Goal: Communication & Community: Share content

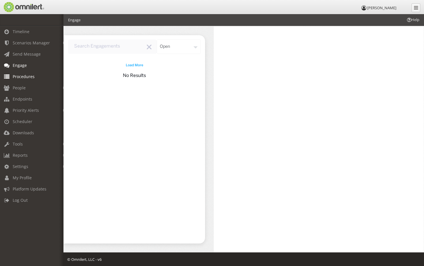
click at [21, 76] on span "Procedures" at bounding box center [24, 76] width 22 height 5
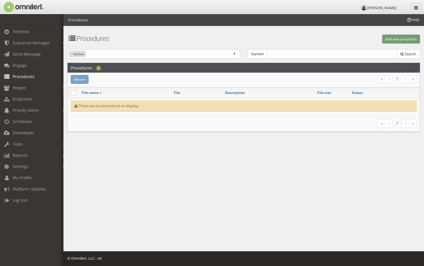
click at [417, 9] on icon at bounding box center [416, 7] width 4 height 5
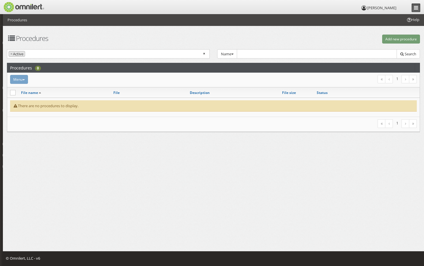
click at [418, 9] on icon at bounding box center [416, 7] width 4 height 5
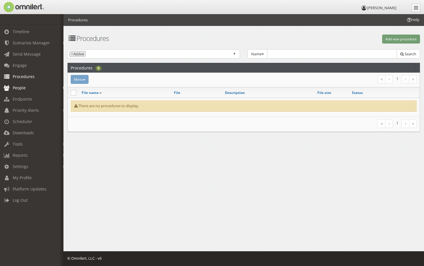
click at [16, 87] on span "People" at bounding box center [19, 87] width 13 height 5
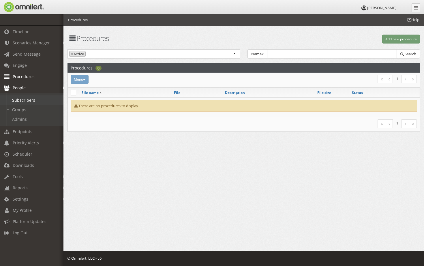
click at [19, 103] on link "Subscribers" at bounding box center [34, 100] width 69 height 10
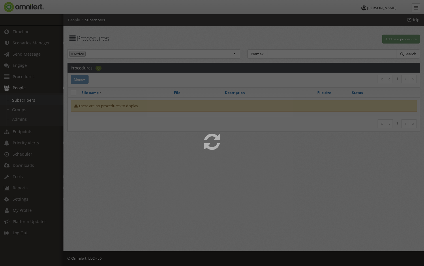
select select
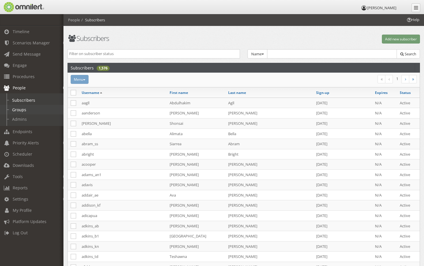
click at [19, 110] on link "Groups" at bounding box center [34, 110] width 69 height 10
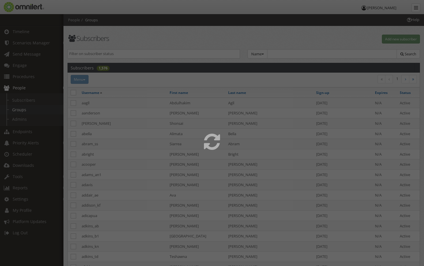
select select
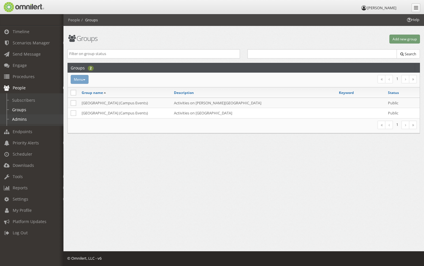
click at [19, 117] on link "Admins" at bounding box center [34, 120] width 69 height 10
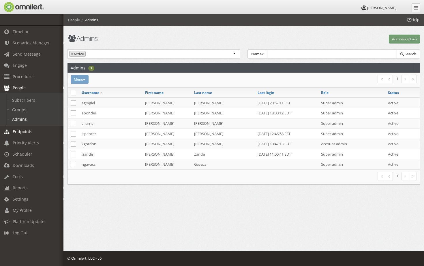
click at [18, 132] on span "Endpoints" at bounding box center [23, 131] width 20 height 5
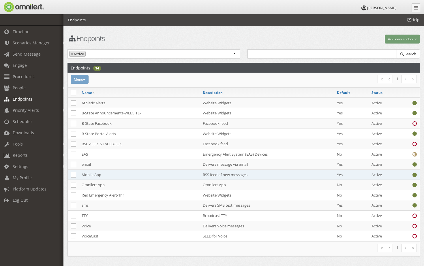
click at [91, 172] on td "Mobile App" at bounding box center [139, 175] width 121 height 10
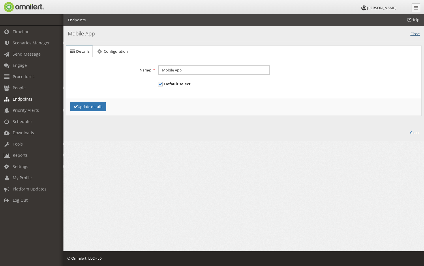
click at [416, 33] on link "Close" at bounding box center [415, 33] width 9 height 7
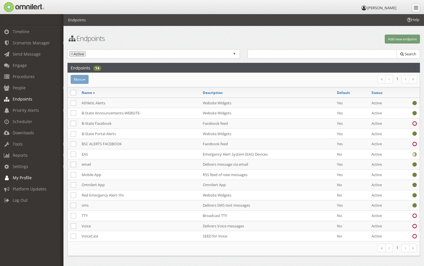
click at [20, 178] on span "My Profile" at bounding box center [22, 177] width 19 height 5
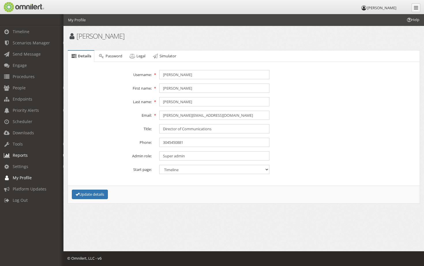
click at [19, 155] on span "Reports" at bounding box center [20, 155] width 15 height 5
click at [17, 142] on span "Tools" at bounding box center [18, 143] width 10 height 5
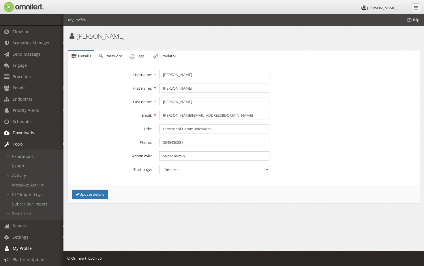
click at [18, 132] on span "Downloads" at bounding box center [23, 132] width 21 height 5
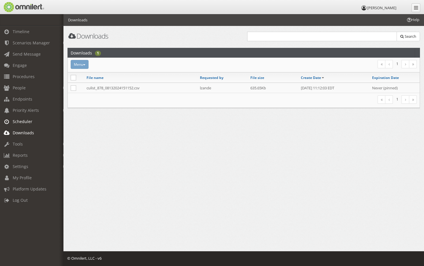
click at [22, 122] on span "Scheduler" at bounding box center [23, 121] width 20 height 5
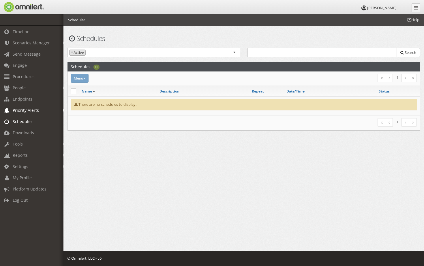
click at [21, 110] on span "Priority Alerts" at bounding box center [26, 110] width 26 height 5
click at [20, 99] on span "Endpoints" at bounding box center [23, 98] width 20 height 5
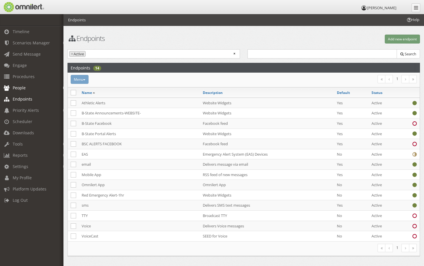
click at [20, 86] on span "People" at bounding box center [19, 87] width 13 height 5
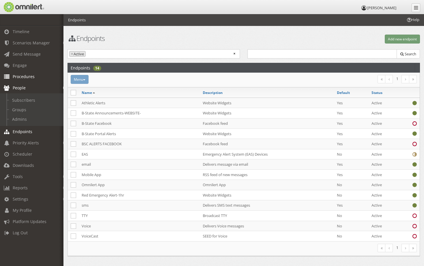
click at [19, 75] on span "Procedures" at bounding box center [24, 76] width 22 height 5
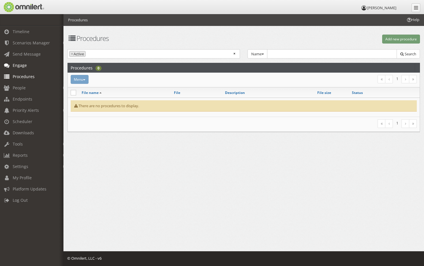
click at [19, 63] on span "Engage" at bounding box center [20, 65] width 14 height 5
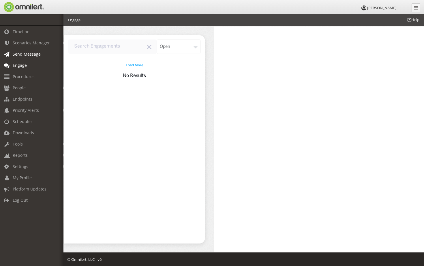
click at [21, 54] on span "Send Message" at bounding box center [27, 53] width 28 height 5
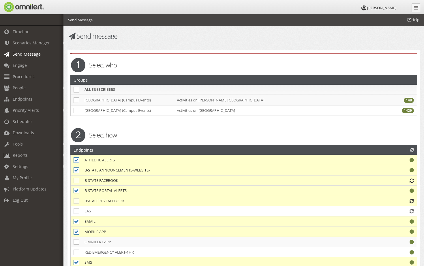
checkbox input "false"
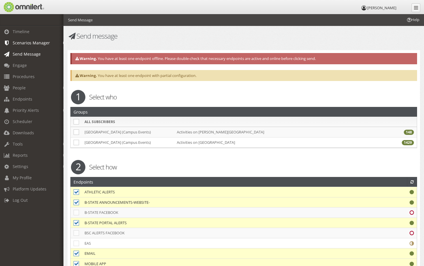
click at [33, 44] on span "Scenarios Manager" at bounding box center [31, 42] width 37 height 5
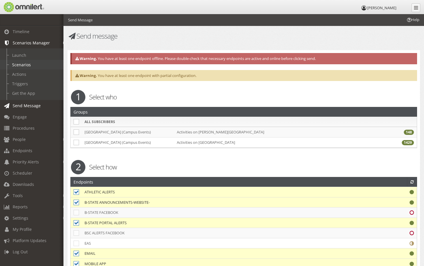
click at [21, 65] on link "Scenarios" at bounding box center [34, 65] width 69 height 10
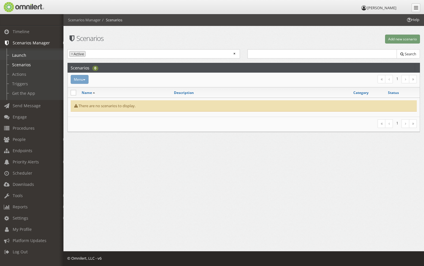
click at [16, 55] on link "Launch" at bounding box center [34, 55] width 69 height 10
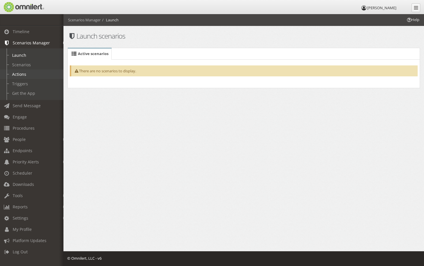
click at [16, 74] on link "Actions" at bounding box center [34, 75] width 69 height 10
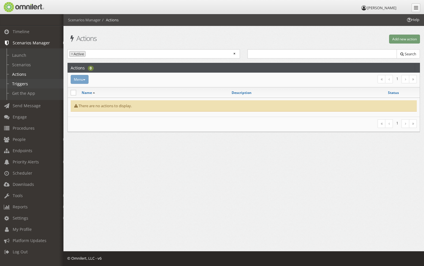
click at [24, 83] on link "Triggers" at bounding box center [34, 84] width 69 height 10
click at [17, 64] on link "Scenarios" at bounding box center [34, 65] width 69 height 10
click at [396, 39] on button "Add new scenario" at bounding box center [402, 39] width 35 height 9
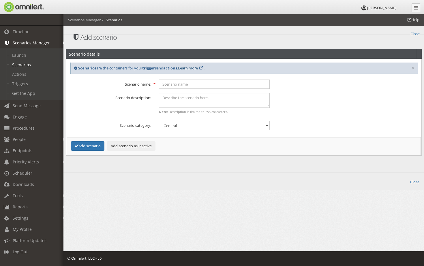
click at [198, 69] on link "Learn more" at bounding box center [188, 67] width 20 height 5
click at [33, 106] on span "Send Message" at bounding box center [27, 105] width 28 height 5
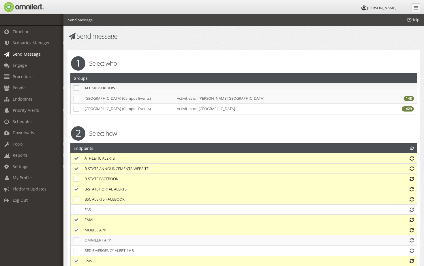
checkbox input "false"
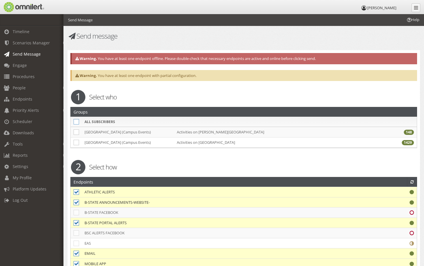
click at [75, 121] on icon at bounding box center [76, 121] width 5 height 5
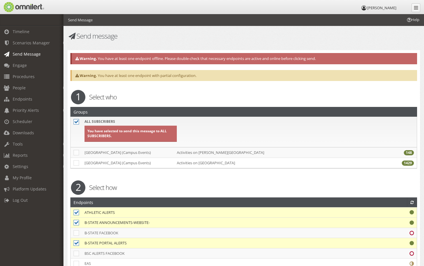
click at [75, 121] on icon at bounding box center [76, 121] width 5 height 5
checkbox input "false"
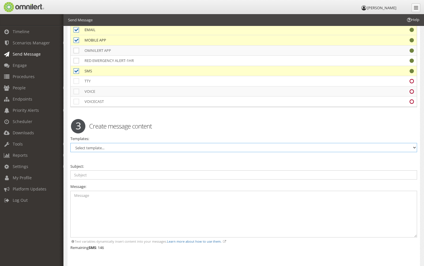
scroll to position [224, 0]
click at [80, 172] on input "text" at bounding box center [243, 174] width 347 height 9
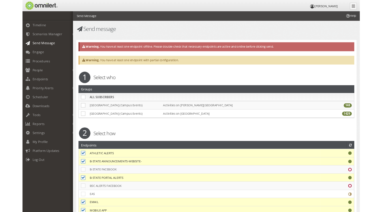
scroll to position [290, 0]
